Goal: Navigation & Orientation: Find specific page/section

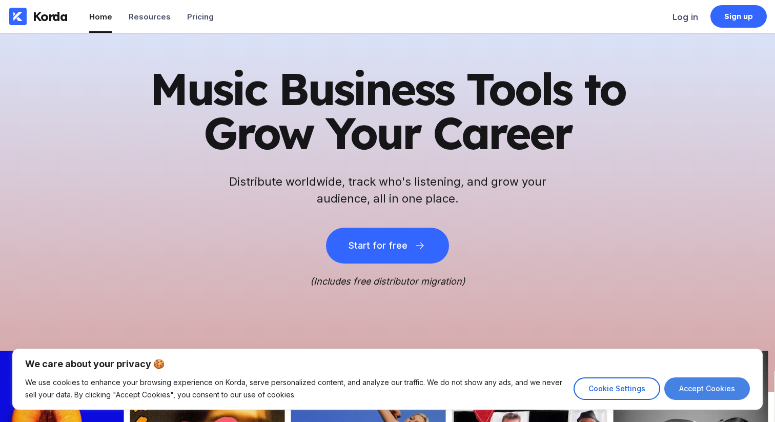
click at [698, 388] on button "Accept Cookies" at bounding box center [708, 388] width 86 height 23
checkbox input "true"
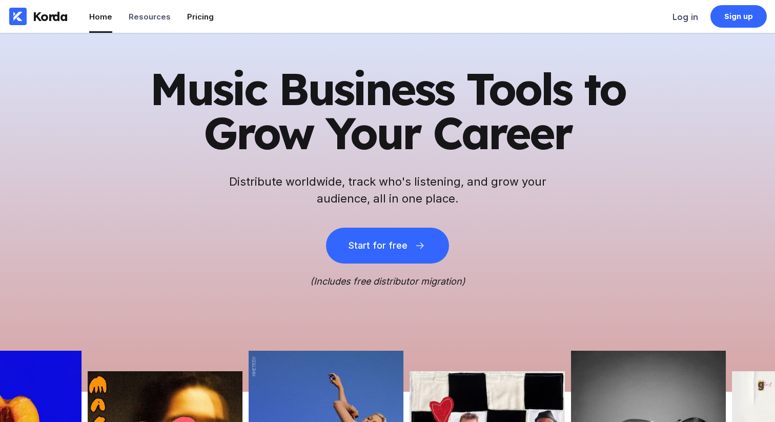
click at [187, 14] on div "Pricing" at bounding box center [200, 17] width 27 height 10
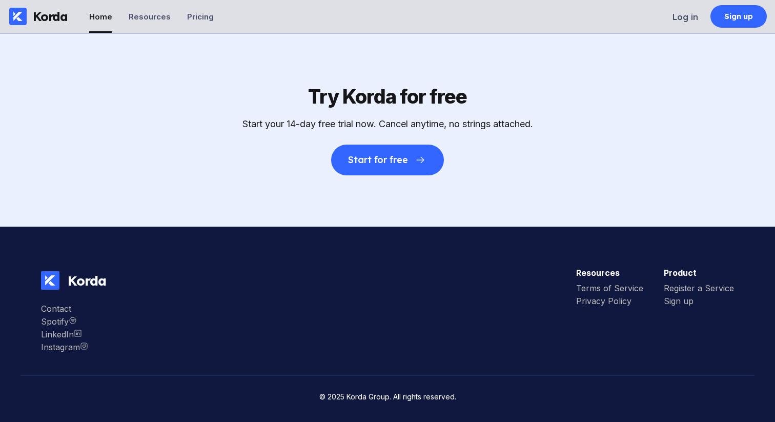
scroll to position [2943, 0]
click at [56, 337] on div "LinkedIn" at bounding box center [64, 334] width 47 height 10
click at [91, 282] on div "Korda" at bounding box center [82, 280] width 47 height 17
click at [152, 22] on li "Resources" at bounding box center [150, 16] width 42 height 33
